Goal: Task Accomplishment & Management: Manage account settings

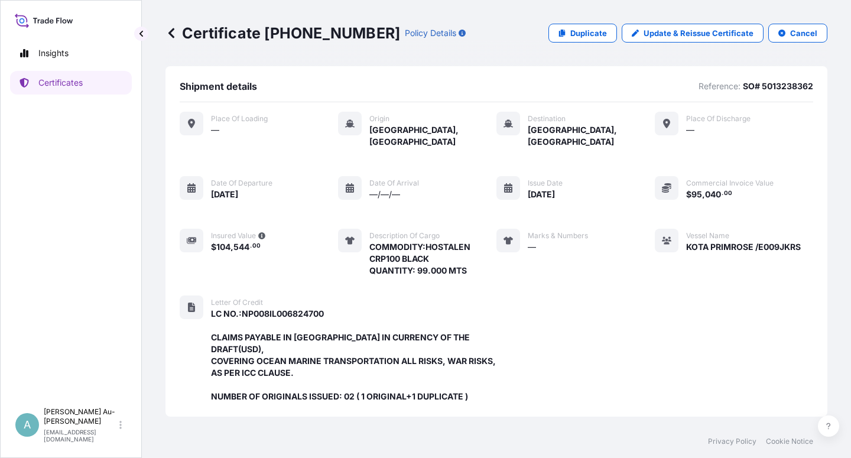
scroll to position [327, 0]
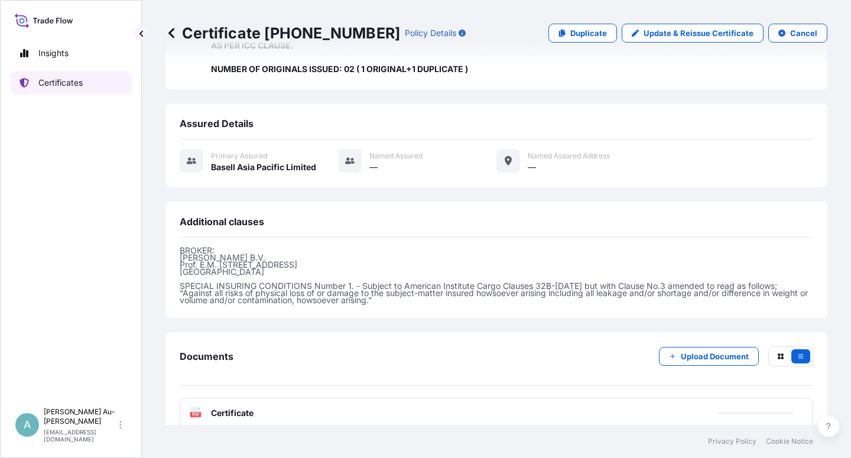
click at [98, 90] on link "Certificates" at bounding box center [71, 83] width 122 height 24
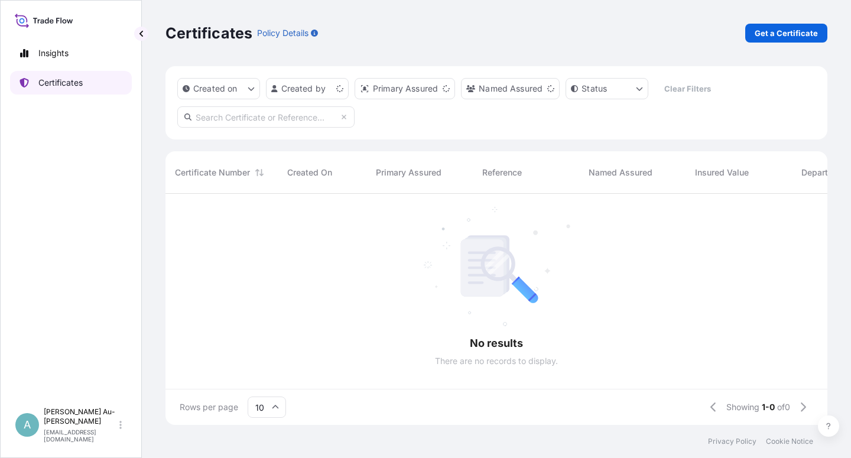
scroll to position [228, 652]
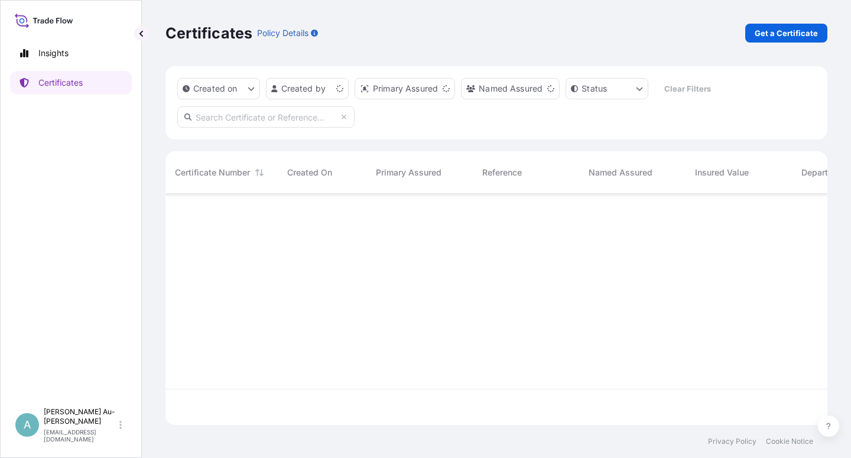
drag, startPoint x: 235, startPoint y: 116, endPoint x: 245, endPoint y: 122, distance: 11.7
click at [236, 116] on input "text" at bounding box center [265, 116] width 177 height 21
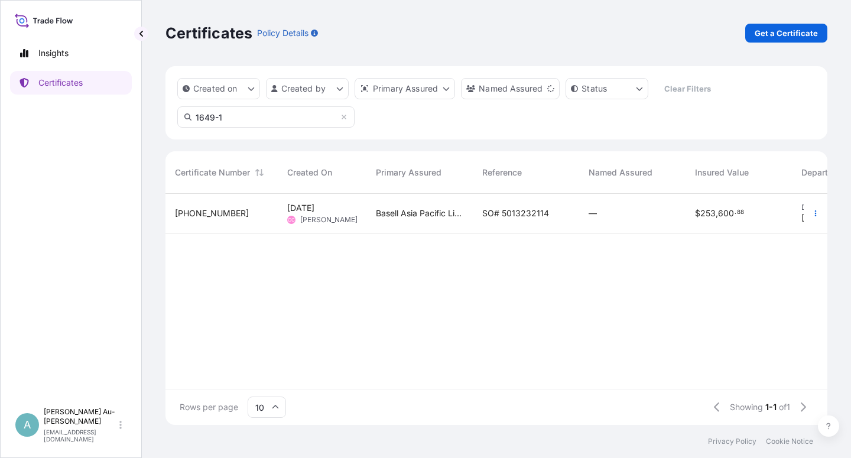
type input "1649-1"
click at [527, 219] on span "SO# 5013232114" at bounding box center [515, 213] width 67 height 12
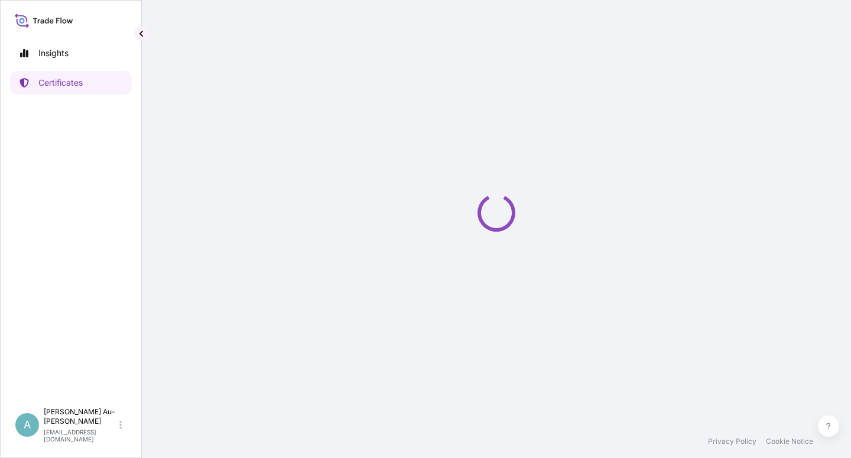
click at [527, 219] on div "Loading" at bounding box center [496, 212] width 662 height 425
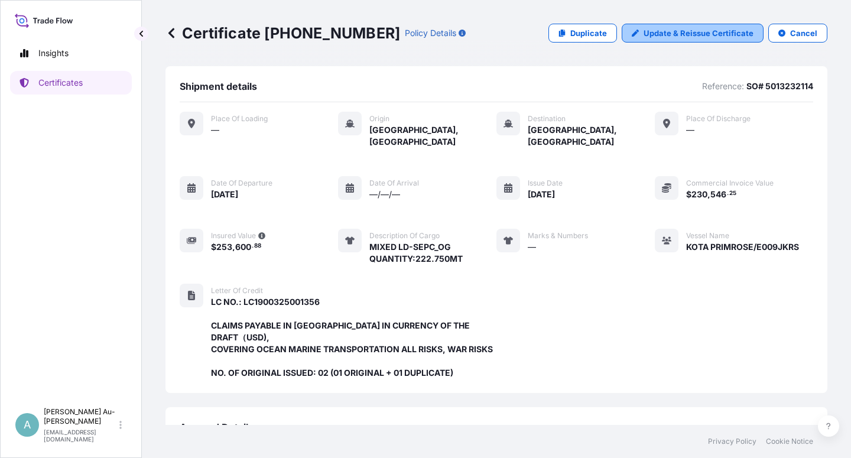
click at [690, 34] on p "Update & Reissue Certificate" at bounding box center [699, 33] width 110 height 12
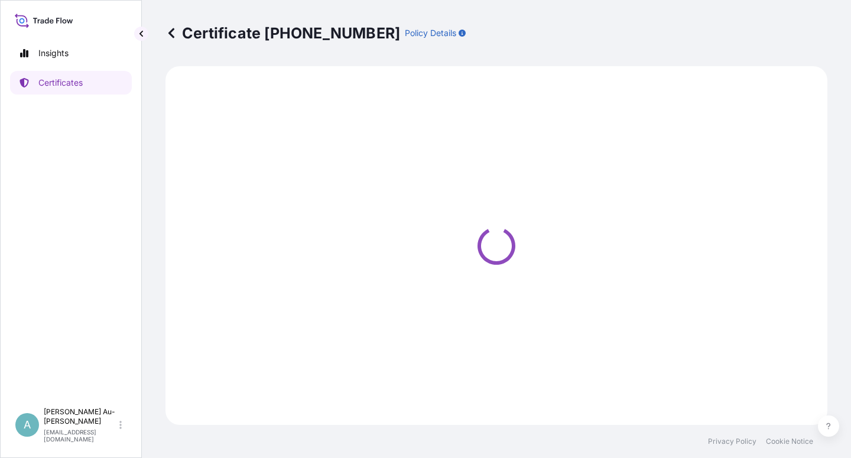
select select "Sea"
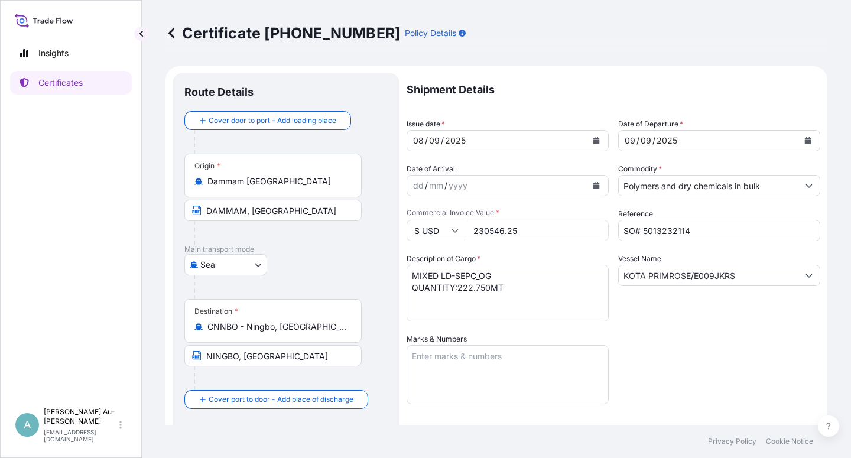
select select "32034"
click at [587, 142] on button "Calendar" at bounding box center [596, 140] width 19 height 19
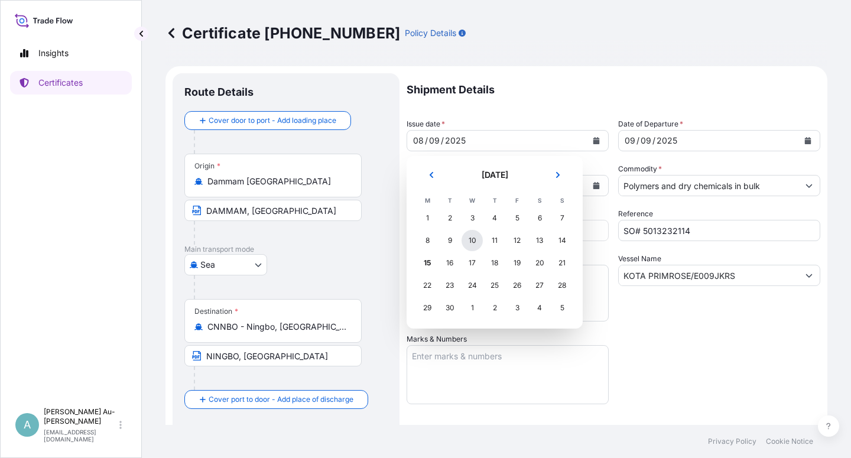
click at [474, 245] on div "10" at bounding box center [472, 240] width 21 height 21
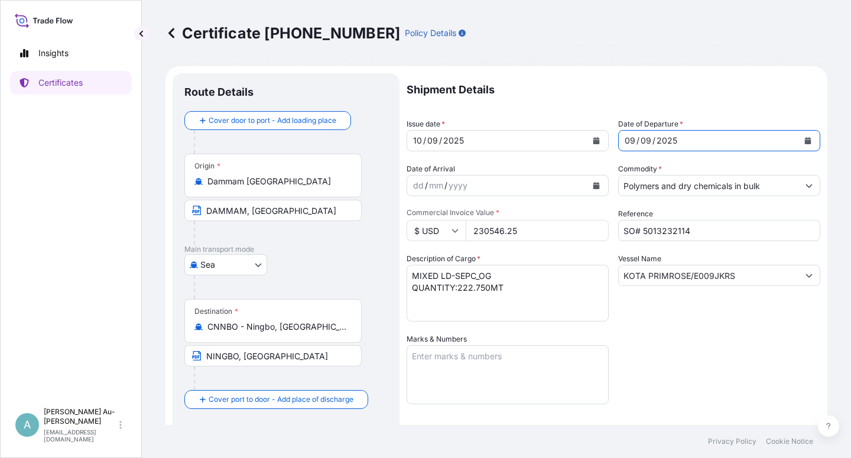
click at [798, 144] on button "Calendar" at bounding box center [807, 140] width 19 height 19
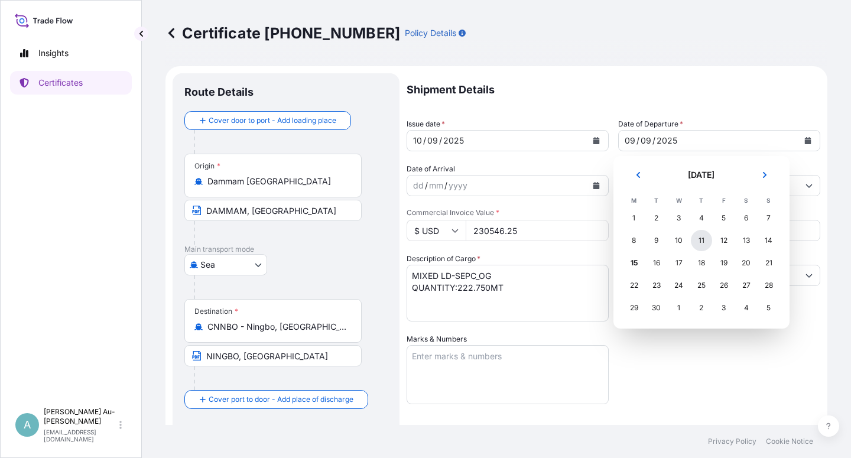
click at [700, 243] on div "11" at bounding box center [701, 240] width 21 height 21
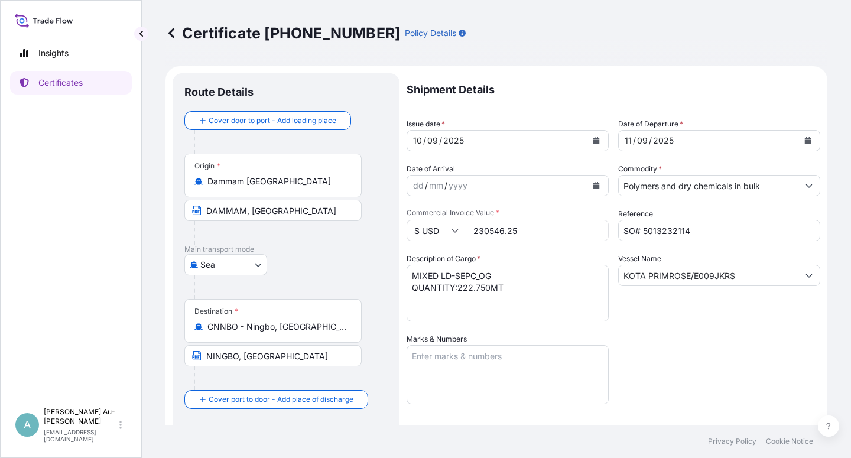
drag, startPoint x: 684, startPoint y: 352, endPoint x: 704, endPoint y: 335, distance: 26.5
click at [684, 349] on div "Shipment Details Issue date * [DATE] Date of Departure * [DATE] Date of Arrival…" at bounding box center [614, 377] width 414 height 608
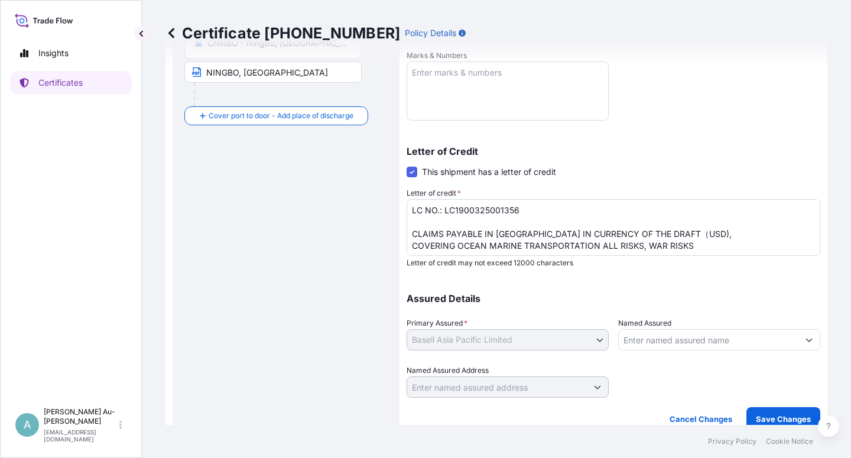
scroll to position [290, 0]
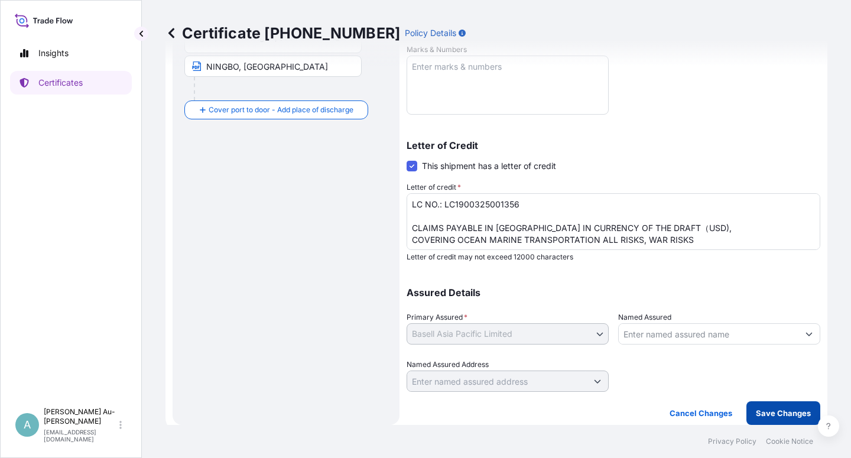
click at [771, 412] on p "Save Changes" at bounding box center [783, 413] width 55 height 12
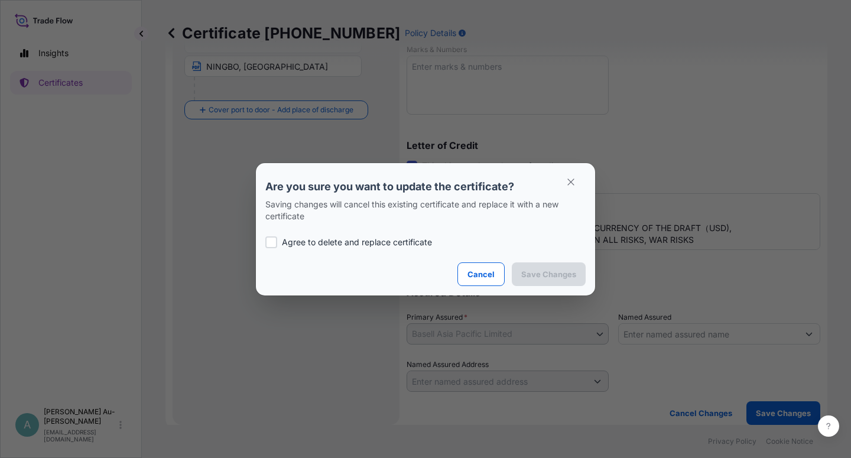
click at [330, 241] on p "Agree to delete and replace certificate" at bounding box center [357, 242] width 150 height 12
checkbox input "true"
click at [543, 277] on p "Save Changes" at bounding box center [548, 274] width 55 height 12
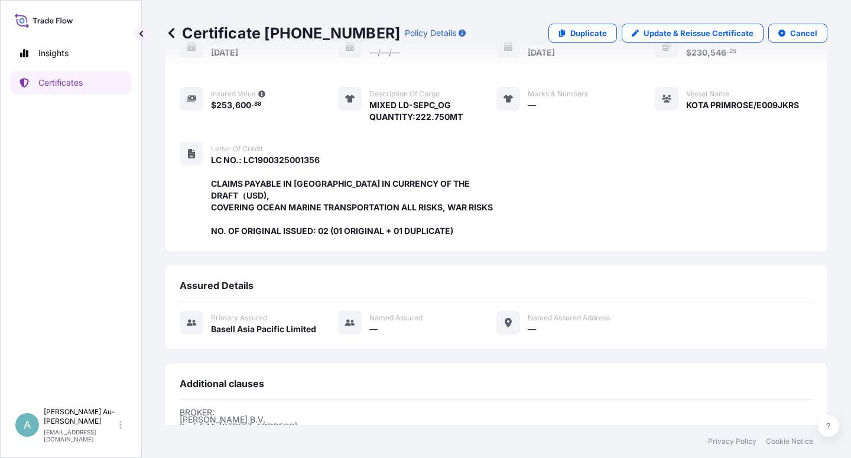
scroll to position [316, 0]
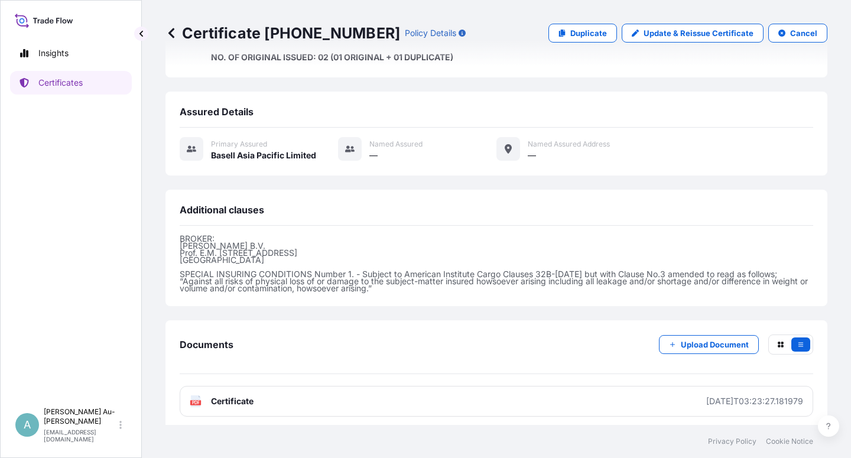
click at [451, 399] on link "PDF Certificate [DATE]T03:23:27.181979" at bounding box center [497, 401] width 634 height 31
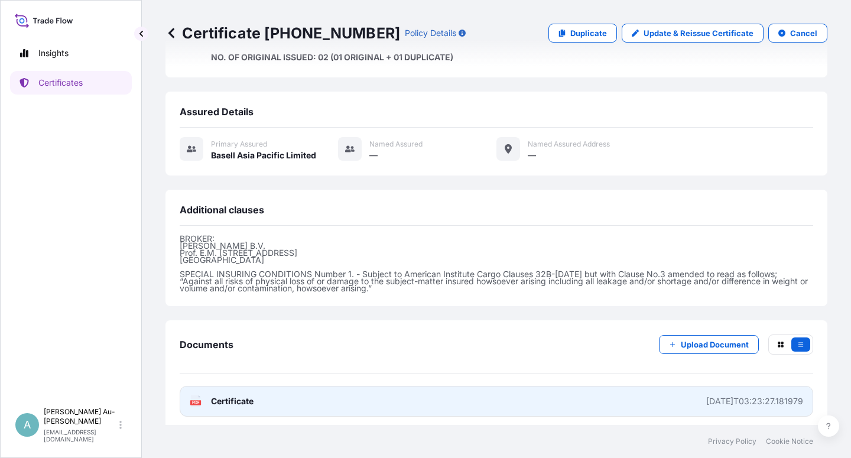
click at [329, 399] on link "PDF Certificate [DATE]T03:23:27.181979" at bounding box center [497, 401] width 634 height 31
